Goal: Transaction & Acquisition: Book appointment/travel/reservation

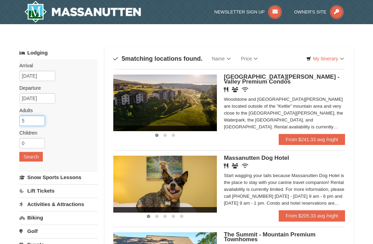
type input "5"
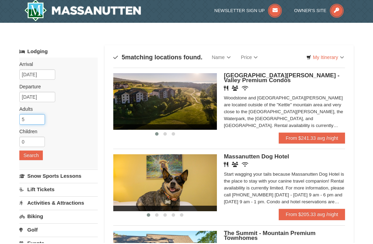
click at [33, 118] on input "5" at bounding box center [32, 121] width 26 height 10
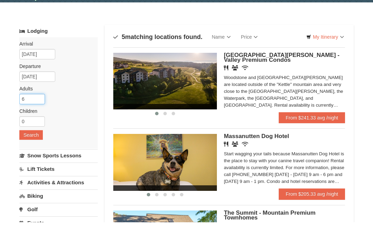
type input "6"
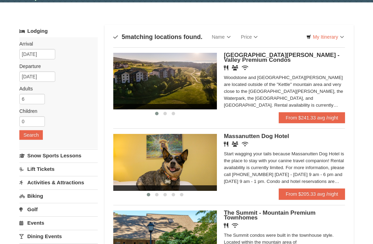
click at [32, 137] on button "Search" at bounding box center [31, 135] width 24 height 10
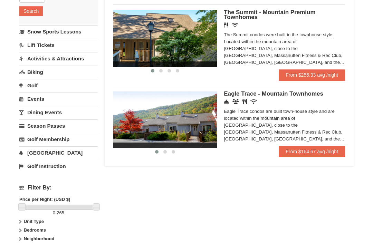
scroll to position [146, 0]
click at [316, 156] on link "From $164.67 avg /night" at bounding box center [312, 151] width 66 height 11
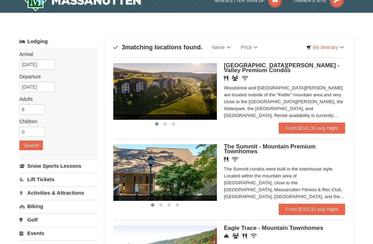
scroll to position [16, 0]
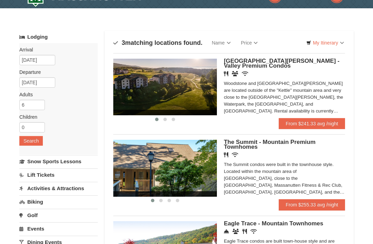
click at [293, 125] on link "From $241.33 avg /night" at bounding box center [312, 123] width 66 height 11
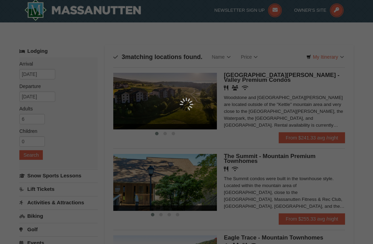
scroll to position [0, 0]
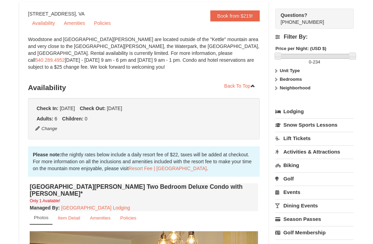
scroll to position [53, 0]
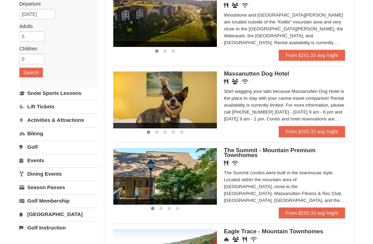
scroll to position [85, 0]
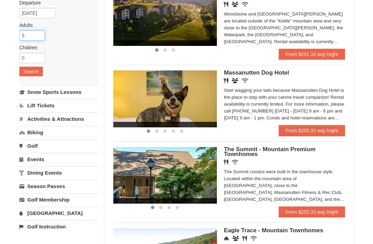
click at [34, 34] on input "5" at bounding box center [32, 36] width 26 height 10
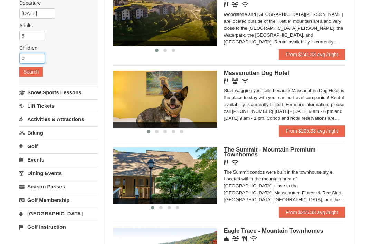
click at [38, 56] on input "0" at bounding box center [32, 58] width 26 height 10
click at [32, 35] on input "5" at bounding box center [32, 36] width 26 height 10
click at [30, 36] on input "5" at bounding box center [32, 36] width 26 height 10
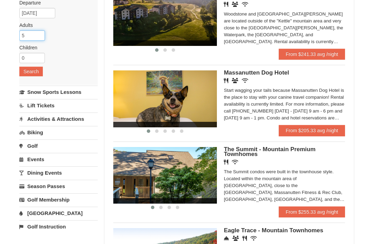
scroll to position [85, 0]
type input "6"
click at [37, 74] on button "Search" at bounding box center [31, 72] width 24 height 10
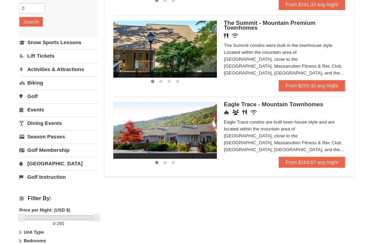
scroll to position [135, 0]
click at [310, 164] on link "From $164.67 avg /night" at bounding box center [312, 162] width 66 height 11
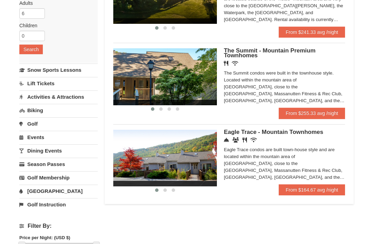
scroll to position [108, 0]
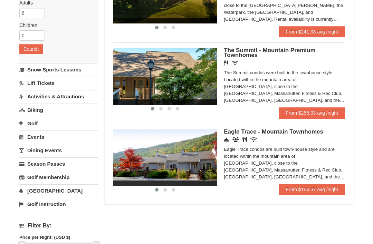
click at [307, 117] on link "From $255.33 avg /night" at bounding box center [312, 113] width 66 height 11
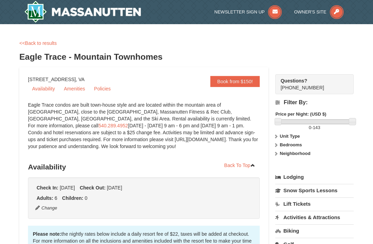
click at [287, 144] on strong "Bedrooms" at bounding box center [291, 144] width 22 height 5
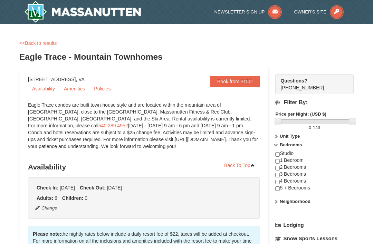
click at [278, 171] on input "checkbox" at bounding box center [277, 168] width 4 height 4
checkbox input "true"
click at [278, 177] on input "checkbox" at bounding box center [277, 175] width 4 height 4
checkbox input "true"
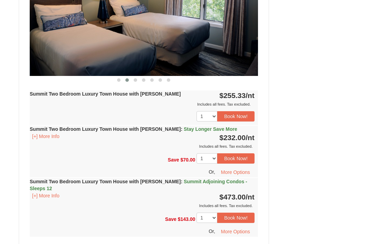
scroll to position [332, 0]
click at [54, 138] on button "[+] More Info" at bounding box center [46, 137] width 32 height 8
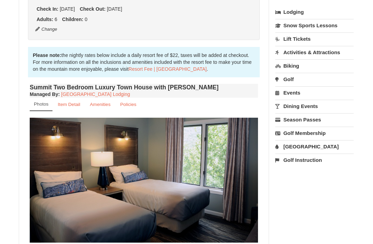
scroll to position [164, 0]
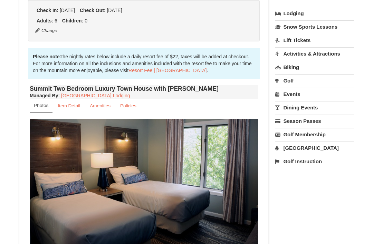
click at [71, 100] on link "Item Detail" at bounding box center [68, 105] width 31 height 13
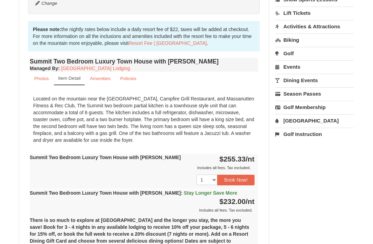
scroll to position [193, 0]
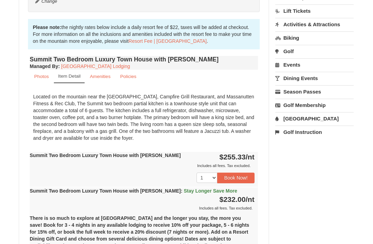
click at [103, 79] on small "Amenities" at bounding box center [100, 76] width 21 height 5
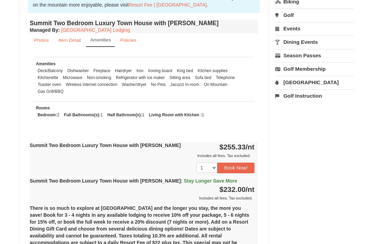
scroll to position [217, 0]
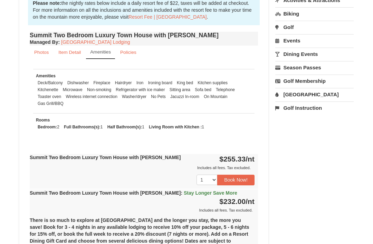
click at [109, 54] on small "Amenities" at bounding box center [100, 51] width 21 height 5
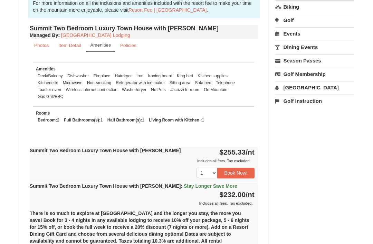
scroll to position [227, 0]
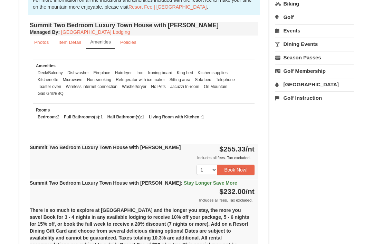
click at [47, 37] on link "Photos" at bounding box center [42, 42] width 24 height 13
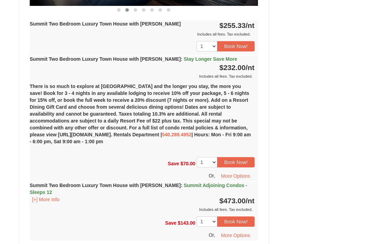
scroll to position [403, 0]
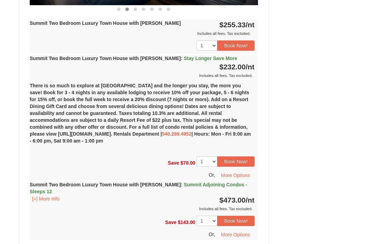
click at [210, 185] on span "Summit Adjoining Condos - Sleeps 12" at bounding box center [139, 189] width 218 height 12
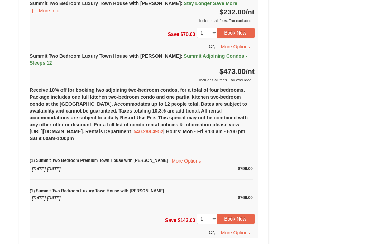
scroll to position [460, 0]
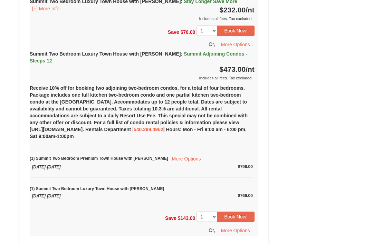
click at [242, 212] on button "Book Now!" at bounding box center [235, 217] width 37 height 10
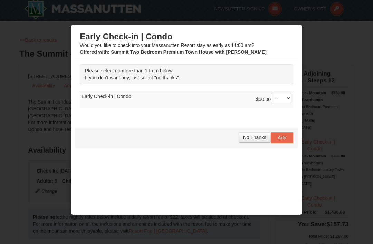
scroll to position [0, 0]
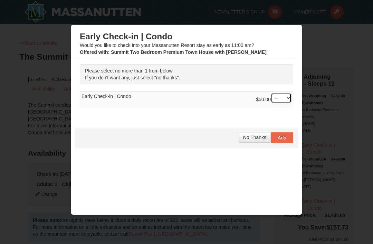
click at [281, 101] on select "-- 01" at bounding box center [281, 98] width 21 height 10
click at [284, 93] on select "-- 01" at bounding box center [281, 98] width 21 height 10
click at [254, 141] on button "No Thanks" at bounding box center [255, 137] width 32 height 10
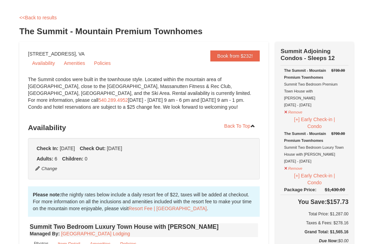
scroll to position [28, 0]
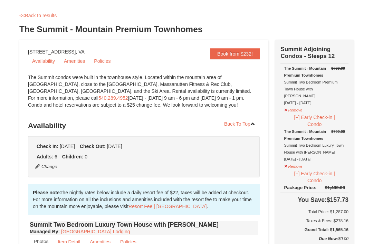
type input "'"
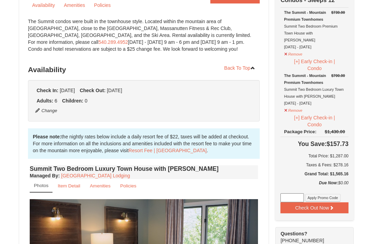
click at [297, 30] on div "The Summit - Mountain Premium Townhomes Summit Two Bedroom Premium Town House w…" at bounding box center [314, 29] width 61 height 41
click at [293, 17] on strong "The Summit - Mountain Premium Townhomes" at bounding box center [305, 15] width 42 height 11
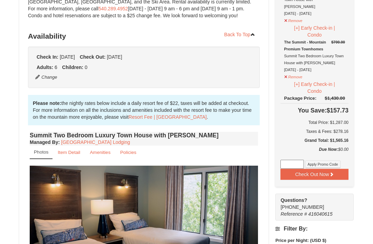
scroll to position [117, 0]
click at [334, 172] on icon at bounding box center [331, 174] width 5 height 5
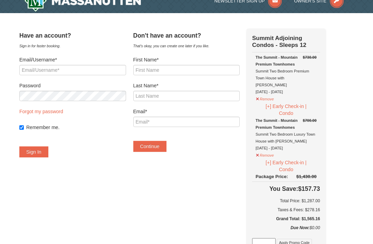
scroll to position [11, 0]
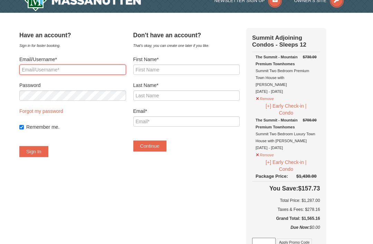
click at [61, 67] on input "Email/Username*" at bounding box center [72, 70] width 107 height 10
click at [42, 69] on input "Email/Username*" at bounding box center [72, 70] width 107 height 10
click at [41, 67] on input "Email/Username*" at bounding box center [72, 70] width 107 height 10
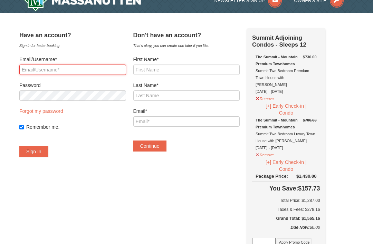
click at [39, 68] on input "Email/Username*" at bounding box center [72, 70] width 107 height 10
type input "[EMAIL_ADDRESS][DOMAIN_NAME]"
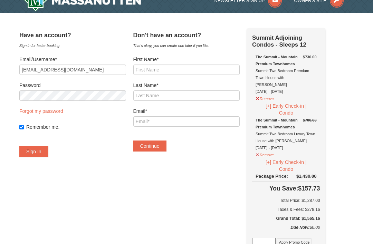
click at [37, 153] on button "Sign In" at bounding box center [33, 151] width 29 height 11
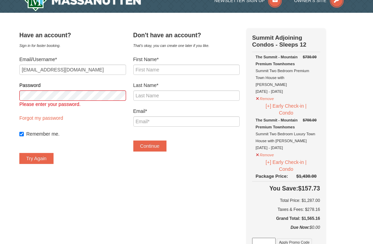
click at [39, 120] on link "Forgot my password" at bounding box center [41, 118] width 44 height 6
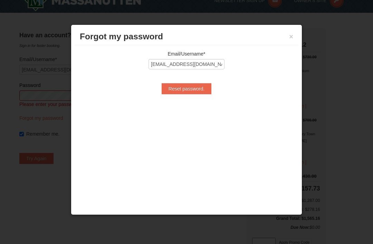
click at [187, 91] on input "Reset password." at bounding box center [187, 88] width 50 height 11
type input "Processing..."
type input "[EMAIL_ADDRESS][DOMAIN_NAME]"
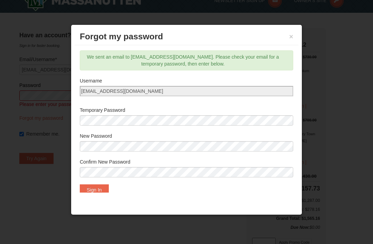
click at [104, 189] on button "Sign In" at bounding box center [94, 190] width 29 height 11
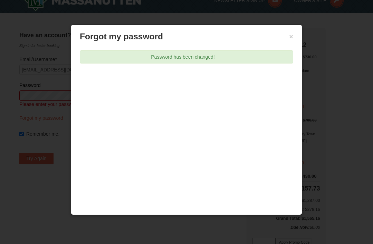
click at [287, 40] on h3 "Forgot my password" at bounding box center [187, 36] width 214 height 10
click at [292, 40] on button "×" at bounding box center [291, 36] width 4 height 7
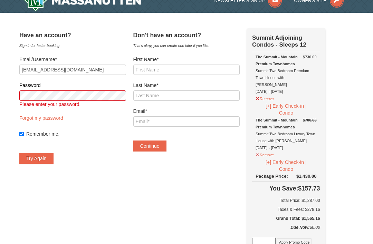
click at [53, 88] on label "Password" at bounding box center [72, 85] width 107 height 7
click at [41, 162] on button "Try Again" at bounding box center [36, 158] width 34 height 11
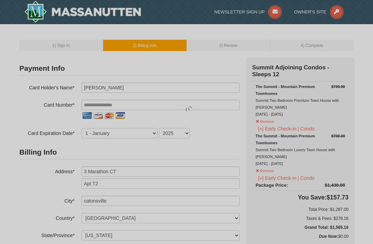
select select "MD"
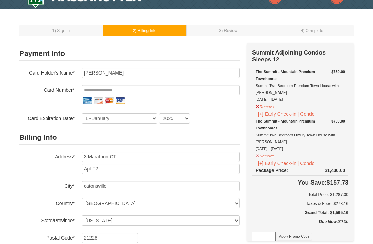
scroll to position [15, 0]
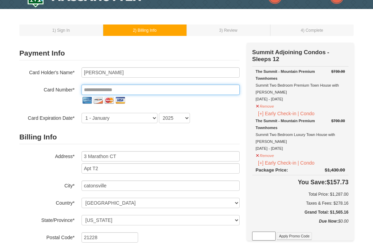
click at [138, 89] on input "tel" at bounding box center [161, 90] width 158 height 10
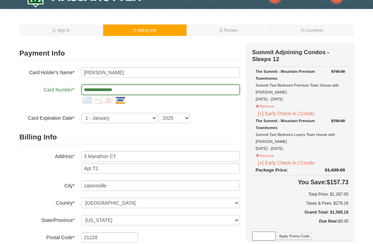
type input "**********"
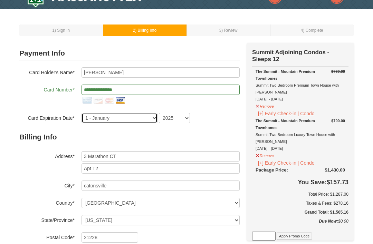
click at [142, 122] on select "1 - [DATE] - [DATE] - [DATE] - [DATE] - [DATE] - [DATE] - [DATE] - [DATE] - [DA…" at bounding box center [120, 118] width 76 height 10
select select "7"
click at [179, 121] on select "2025 2026 2027 2028 2029 2030 2031 2032 2033 2034" at bounding box center [174, 118] width 31 height 10
click at [184, 121] on select "2025 2026 2027 2028 2029 2030 2031 2032 2033 2034" at bounding box center [174, 118] width 31 height 10
select select "2027"
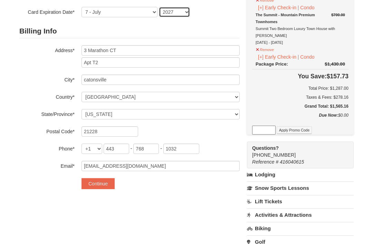
scroll to position [130, 0]
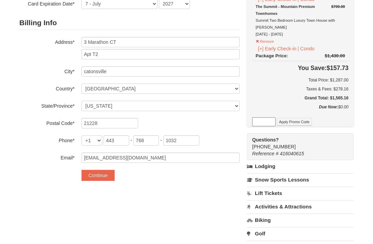
click at [103, 175] on button "Continue" at bounding box center [98, 175] width 33 height 11
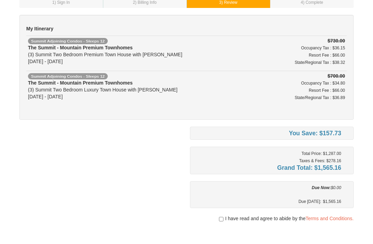
scroll to position [40, 0]
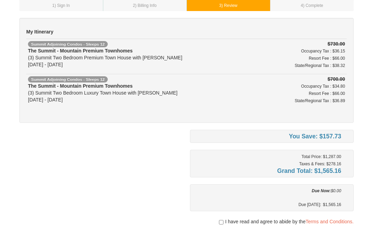
click at [322, 223] on link "Terms and Conditions." at bounding box center [330, 222] width 48 height 6
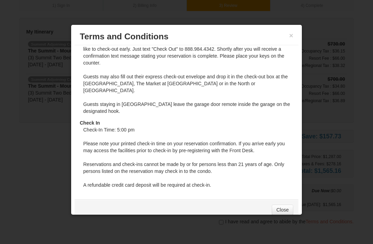
scroll to position [507, 0]
click at [281, 215] on link "Close" at bounding box center [282, 210] width 21 height 10
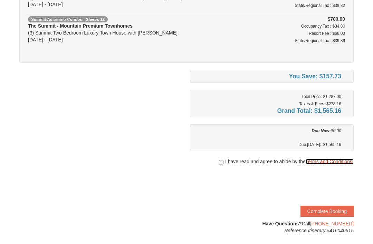
scroll to position [103, 0]
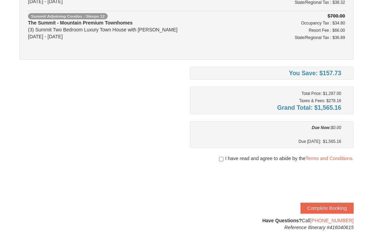
click at [217, 165] on div at bounding box center [272, 165] width 164 height 7
click at [221, 159] on input "checkbox" at bounding box center [221, 160] width 4 height 6
checkbox input "true"
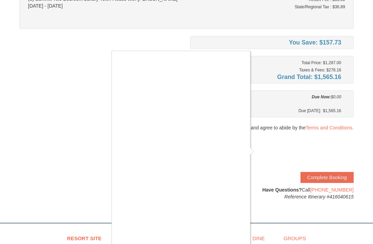
scroll to position [134, 0]
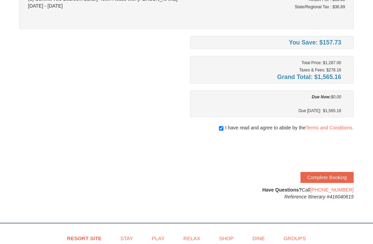
click at [319, 178] on button "Complete Booking" at bounding box center [327, 177] width 53 height 11
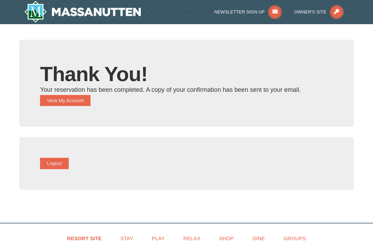
click at [56, 105] on button "View My Account" at bounding box center [65, 100] width 50 height 11
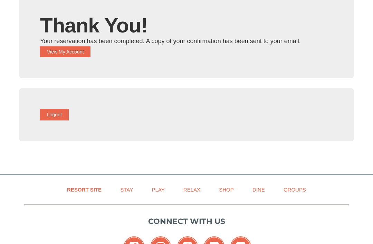
scroll to position [49, 0]
click at [127, 195] on link "Stay" at bounding box center [127, 190] width 30 height 16
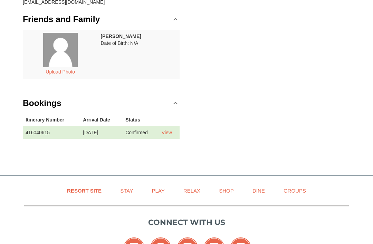
scroll to position [113, 0]
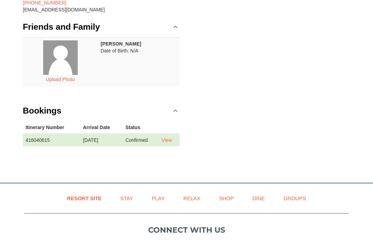
click at [167, 139] on link "View" at bounding box center [167, 141] width 10 height 6
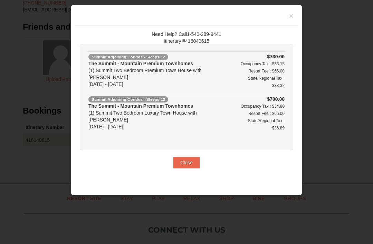
click at [190, 157] on button "Close" at bounding box center [187, 162] width 26 height 11
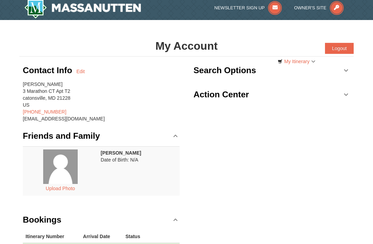
scroll to position [0, 0]
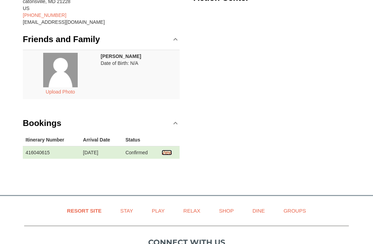
click at [168, 155] on link "View" at bounding box center [167, 153] width 10 height 6
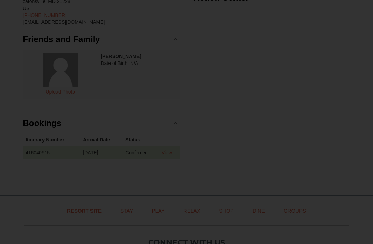
scroll to position [101, 0]
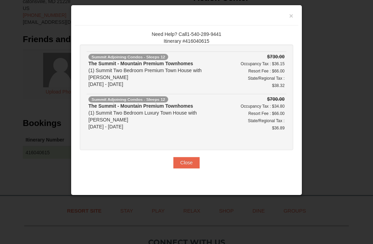
click at [180, 157] on button "Close" at bounding box center [187, 162] width 26 height 11
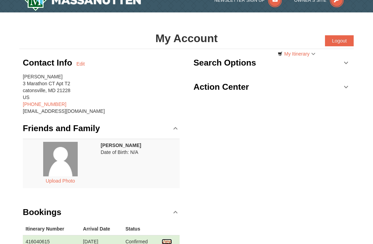
scroll to position [11, 0]
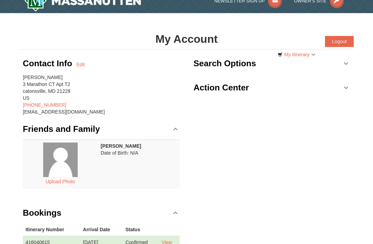
click at [296, 53] on link "My Itinerary" at bounding box center [296, 54] width 47 height 10
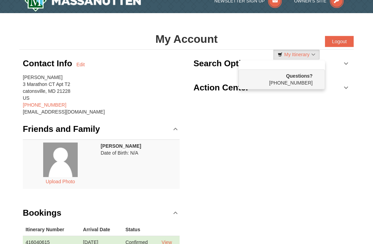
click at [305, 50] on div at bounding box center [186, 122] width 373 height 244
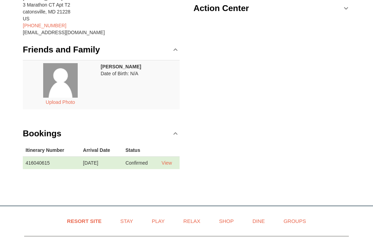
scroll to position [97, 0]
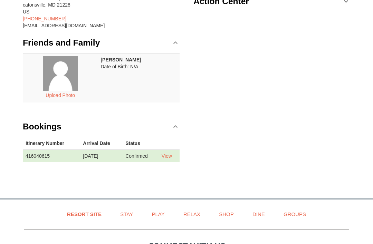
click at [34, 159] on td "416040615" at bounding box center [51, 156] width 57 height 13
click at [42, 153] on td "416040615" at bounding box center [51, 156] width 57 height 13
click at [88, 147] on th "Arrival Date" at bounding box center [101, 144] width 43 height 13
click at [168, 158] on link "View" at bounding box center [167, 157] width 10 height 6
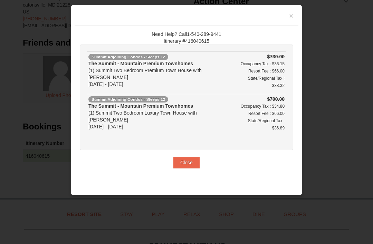
click at [175, 157] on button "Close" at bounding box center [187, 162] width 26 height 11
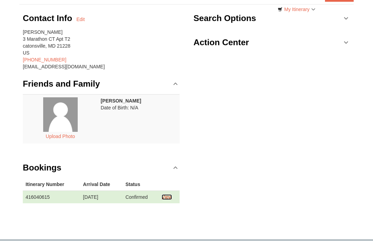
scroll to position [0, 0]
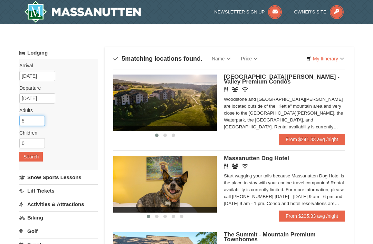
click at [32, 122] on input "5" at bounding box center [32, 121] width 26 height 10
type input "6"
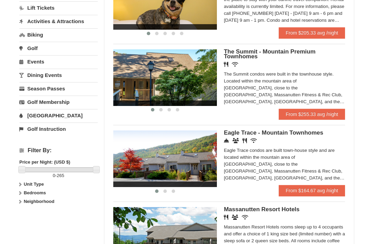
scroll to position [170, 0]
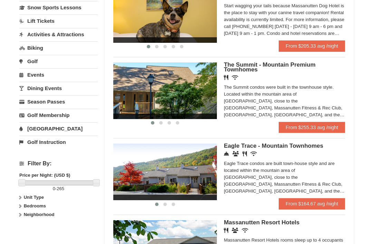
click at [309, 209] on link "From $164.67 avg /night" at bounding box center [312, 203] width 66 height 11
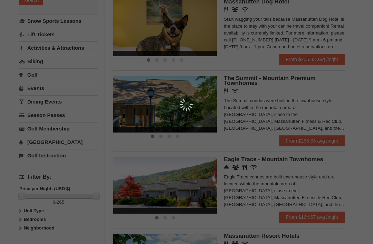
scroll to position [154, 0]
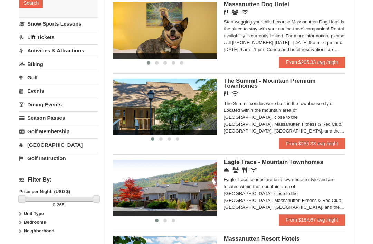
click at [298, 145] on link "From $255.33 avg /night" at bounding box center [312, 143] width 66 height 11
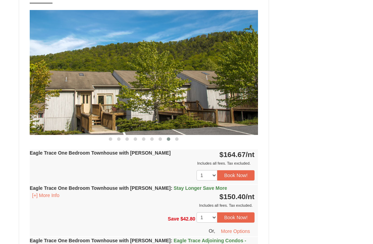
scroll to position [615, 0]
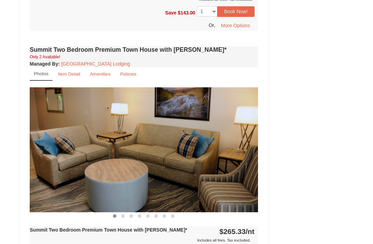
scroll to position [1189, 0]
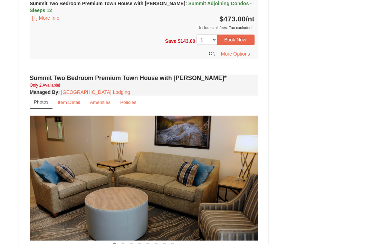
click at [81, 167] on img at bounding box center [144, 178] width 228 height 125
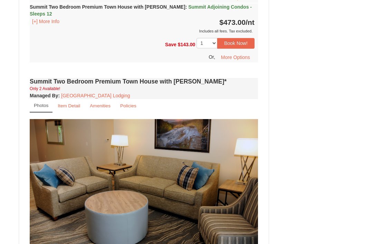
click at [69, 160] on img at bounding box center [144, 181] width 228 height 125
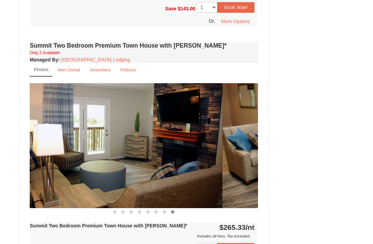
scroll to position [1222, 0]
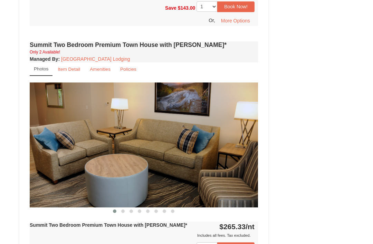
click at [104, 63] on link "Amenities" at bounding box center [100, 69] width 30 height 13
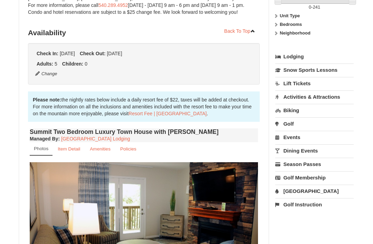
scroll to position [121, 0]
click at [329, 100] on link "Activities & Attractions" at bounding box center [314, 96] width 78 height 13
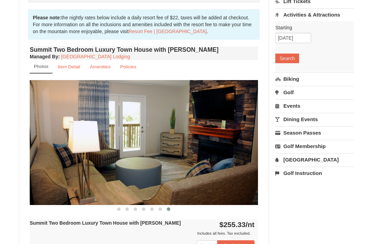
scroll to position [220, 0]
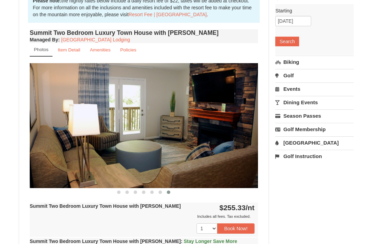
click at [301, 144] on link "[GEOGRAPHIC_DATA]" at bounding box center [314, 143] width 78 height 13
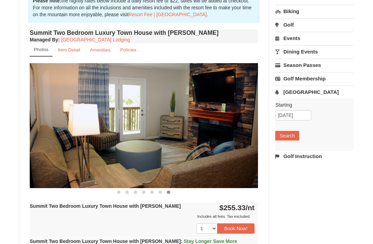
click at [291, 140] on button "Search" at bounding box center [287, 136] width 24 height 10
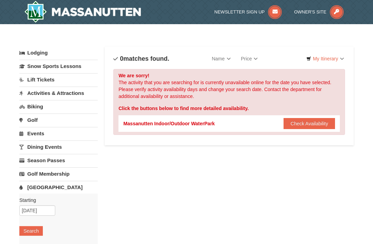
click at [303, 119] on button "Check Availability" at bounding box center [310, 123] width 52 height 11
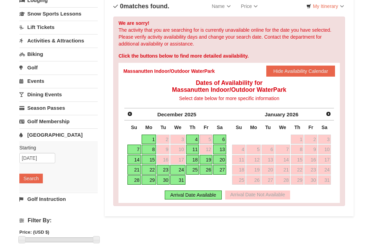
scroll to position [53, 0]
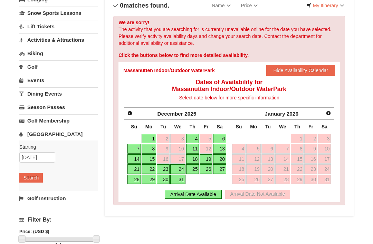
click at [222, 139] on link "6" at bounding box center [219, 139] width 13 height 10
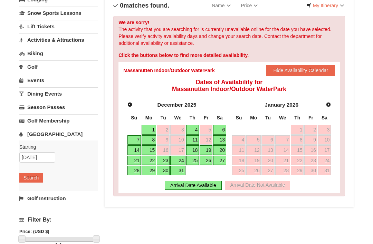
scroll to position [53, 0]
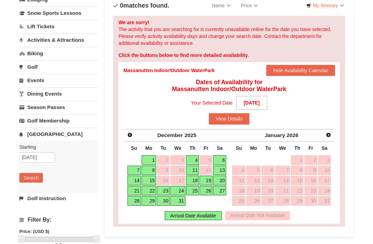
click at [234, 119] on button "View Details" at bounding box center [229, 118] width 40 height 11
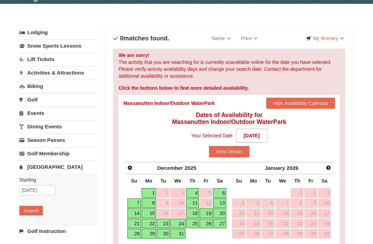
scroll to position [0, 0]
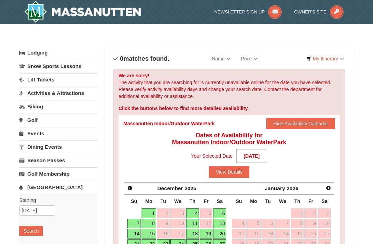
click at [53, 67] on link "Snow Sports Lessons" at bounding box center [58, 66] width 78 height 13
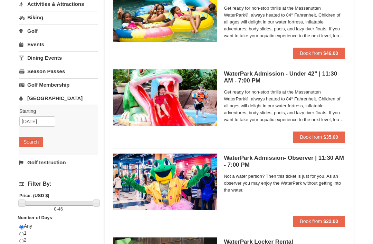
scroll to position [84, 0]
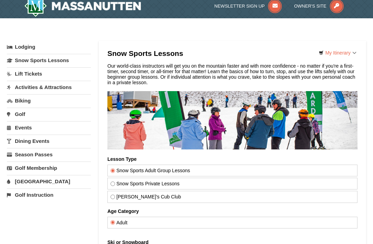
scroll to position [6, 0]
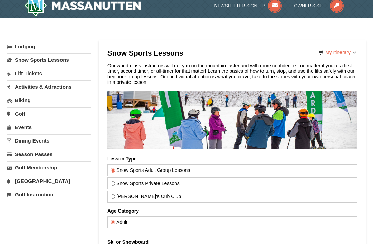
click at [20, 86] on link "Activities & Attractions" at bounding box center [49, 87] width 84 height 13
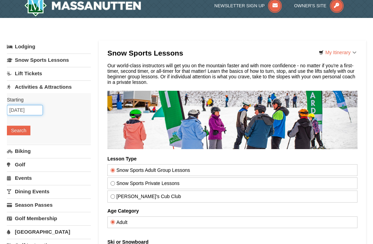
click at [16, 110] on input "[DATE]" at bounding box center [25, 110] width 36 height 10
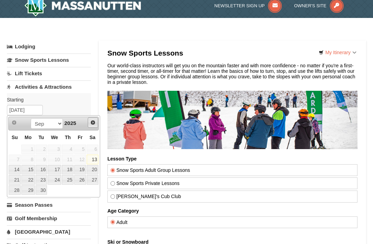
click at [94, 123] on span "Next" at bounding box center [93, 123] width 6 height 6
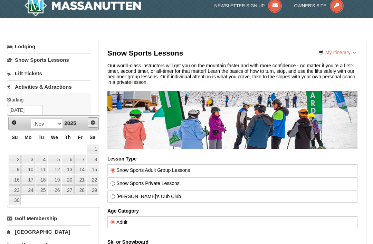
click at [97, 119] on link "Next" at bounding box center [93, 123] width 10 height 10
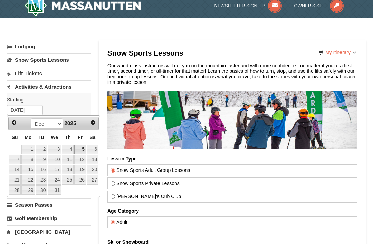
click at [82, 149] on link "5" at bounding box center [80, 150] width 12 height 10
type input "[DATE]"
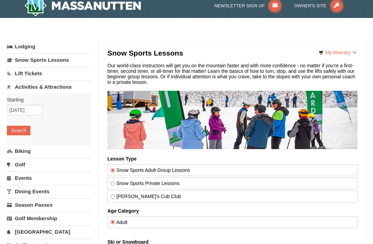
click at [17, 132] on button "Search" at bounding box center [19, 131] width 24 height 10
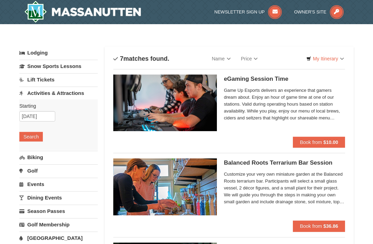
click at [34, 80] on link "Lift Tickets" at bounding box center [58, 79] width 78 height 13
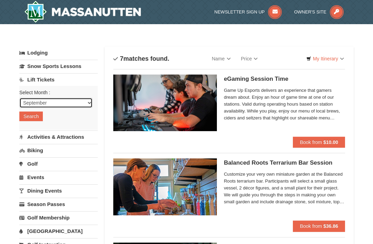
click at [37, 105] on select "September October November December January February March April May June July …" at bounding box center [55, 103] width 73 height 10
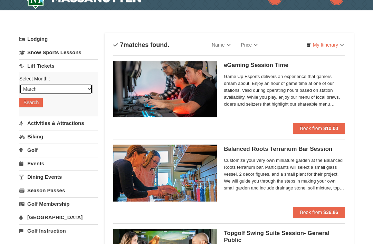
click at [89, 91] on select "September October November December January February March April May June July …" at bounding box center [55, 89] width 73 height 10
select select "12"
click at [28, 104] on button "Search" at bounding box center [31, 103] width 24 height 10
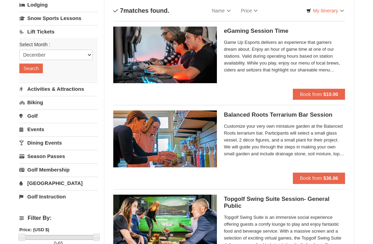
scroll to position [60, 0]
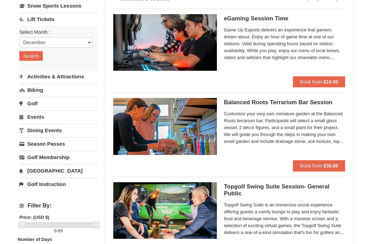
click at [32, 131] on link "Dining Events" at bounding box center [58, 130] width 78 height 13
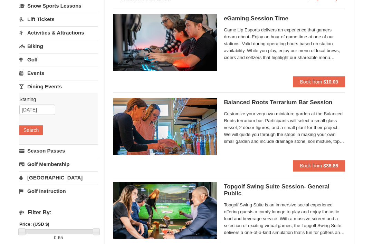
scroll to position [60, 0]
click at [37, 77] on link "Events" at bounding box center [58, 73] width 78 height 13
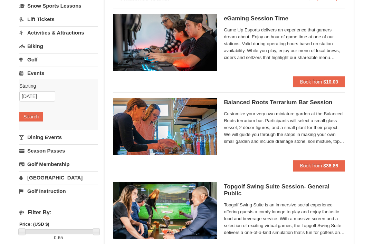
click at [32, 63] on link "Golf" at bounding box center [58, 59] width 78 height 13
click at [31, 50] on link "Biking" at bounding box center [58, 46] width 78 height 13
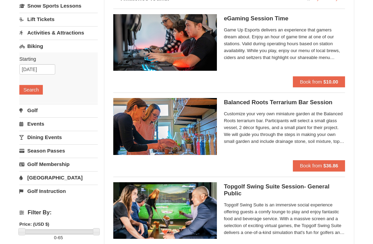
click at [39, 36] on link "Activities & Attractions" at bounding box center [58, 32] width 78 height 13
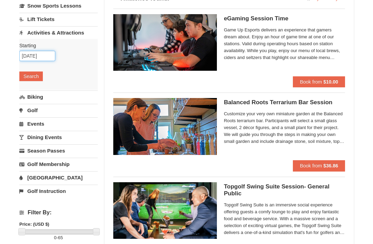
click at [29, 58] on input "12/05/2025" at bounding box center [37, 56] width 36 height 10
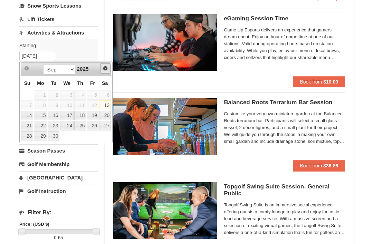
click at [106, 72] on link "Next" at bounding box center [105, 68] width 10 height 10
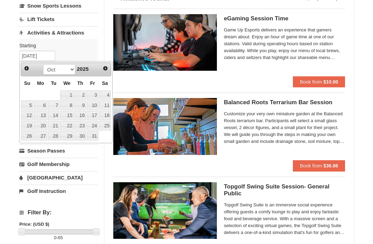
click at [103, 71] on link "Next" at bounding box center [106, 69] width 10 height 10
click at [104, 72] on link "Next" at bounding box center [105, 68] width 10 height 10
click at [105, 96] on link "6" at bounding box center [105, 96] width 12 height 10
type input "12/06/2025"
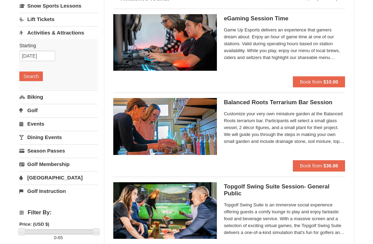
click at [30, 80] on button "Search" at bounding box center [31, 77] width 24 height 10
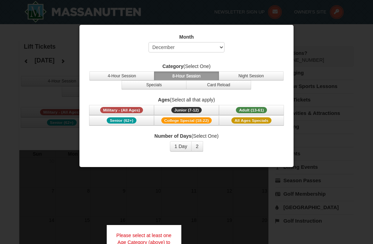
select select "12"
click at [105, 76] on button "4-Hour Session" at bounding box center [122, 76] width 65 height 9
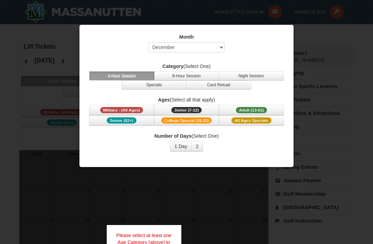
click at [241, 112] on span "Adult (13-61)" at bounding box center [251, 110] width 31 height 6
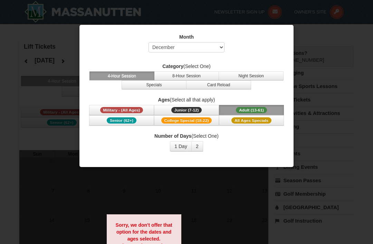
click at [178, 149] on button "1 Day" at bounding box center [181, 146] width 22 height 10
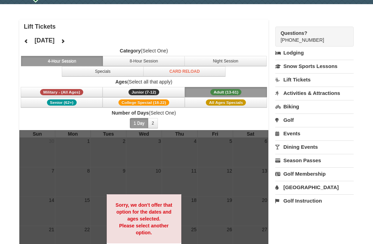
scroll to position [20, 0]
click at [267, 152] on div at bounding box center [143, 222] width 249 height 185
click at [113, 76] on button "Specials" at bounding box center [103, 71] width 82 height 10
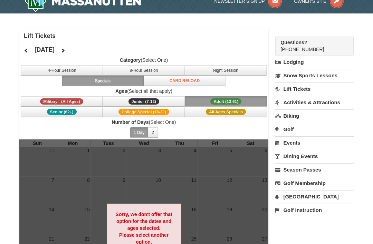
scroll to position [10, 0]
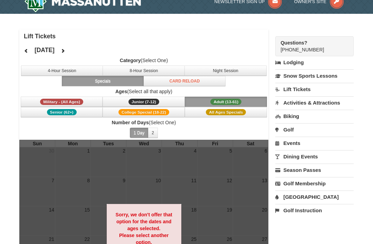
click at [70, 55] on button at bounding box center [63, 51] width 14 height 10
click at [26, 49] on icon at bounding box center [26, 50] width 5 height 5
click at [53, 72] on button "4-Hour Session" at bounding box center [62, 71] width 82 height 10
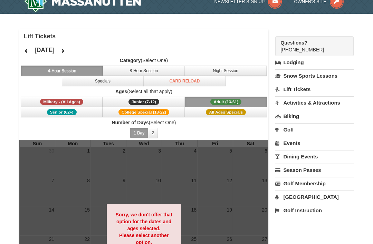
click at [23, 44] on div "[DATE]" at bounding box center [44, 50] width 50 height 14
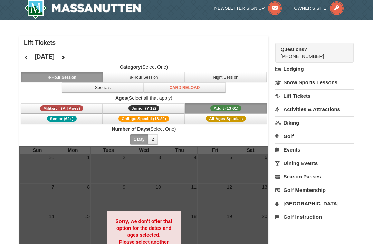
scroll to position [0, 0]
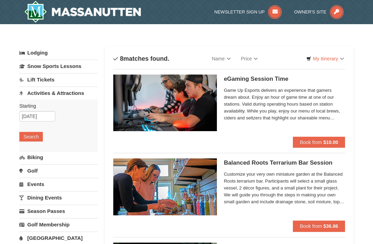
click at [31, 80] on link "Lift Tickets" at bounding box center [58, 79] width 78 height 13
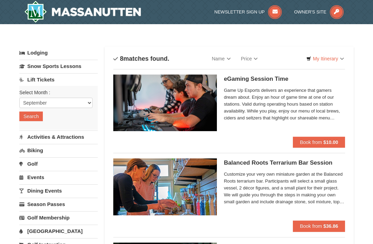
click at [34, 68] on link "Snow Sports Lessons" at bounding box center [58, 66] width 78 height 13
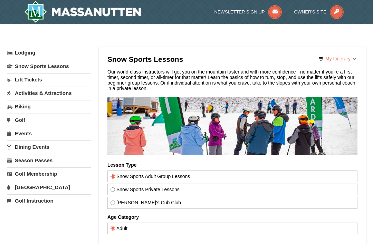
click at [19, 51] on link "Lodging" at bounding box center [49, 53] width 84 height 12
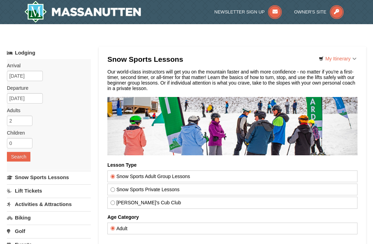
click at [16, 49] on link "Lodging" at bounding box center [49, 53] width 84 height 12
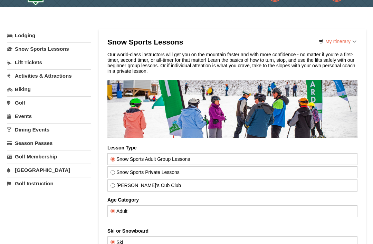
scroll to position [17, 0]
click at [25, 171] on link "[GEOGRAPHIC_DATA]" at bounding box center [49, 170] width 84 height 13
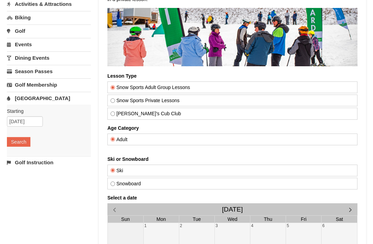
scroll to position [0, 0]
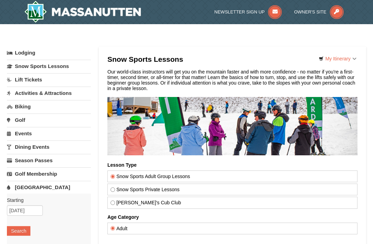
click at [347, 56] on link "My Itinerary" at bounding box center [338, 59] width 47 height 10
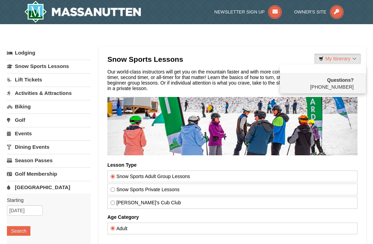
click at [329, 16] on div at bounding box center [186, 122] width 373 height 244
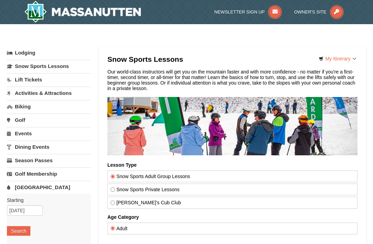
click at [339, 15] on icon at bounding box center [337, 12] width 14 height 14
